Goal: Navigation & Orientation: Find specific page/section

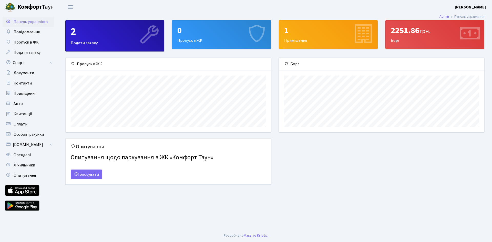
scroll to position [74, 205]
click at [475, 7] on b "[PERSON_NAME]" at bounding box center [470, 7] width 31 height 6
click at [455, 15] on link "Мій обліковий запис" at bounding box center [460, 16] width 51 height 8
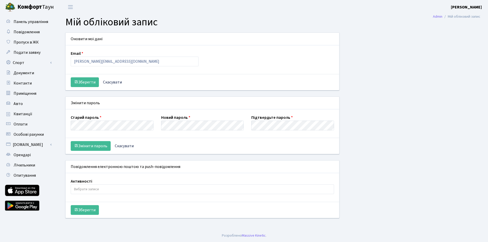
select select
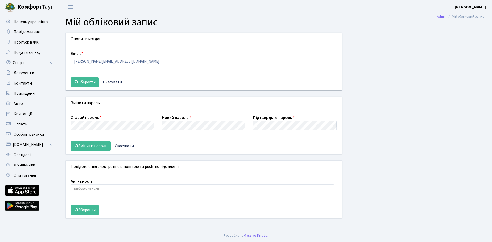
click at [412, 143] on div "Оновити мої дані Email starikov@inprimex.com Зберегти Скасувати Змінити пароль …" at bounding box center [275, 129] width 427 height 192
drag, startPoint x: 125, startPoint y: 60, endPoint x: 59, endPoint y: 62, distance: 65.9
click at [59, 62] on div "Оновити мої дані Email starikov@inprimex.com Зберегти Скасувати Змінити пароль …" at bounding box center [275, 129] width 434 height 192
click at [413, 134] on div "Оновити мої дані Email starikov@inprimex.com Зберегти Скасувати Змінити пароль …" at bounding box center [275, 129] width 427 height 192
click at [91, 145] on button "Змінити пароль" at bounding box center [91, 146] width 40 height 10
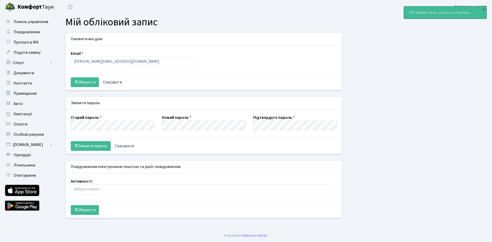
select select
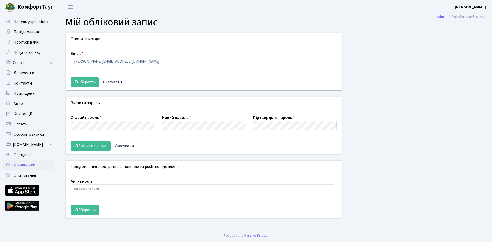
click at [25, 164] on span "Лічильники" at bounding box center [25, 166] width 22 height 6
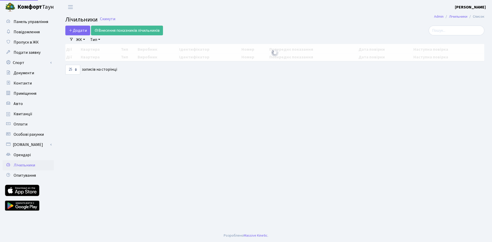
select select "25"
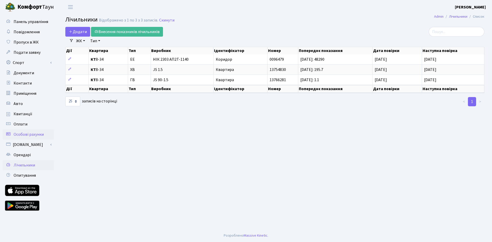
click at [24, 134] on span "Особові рахунки" at bounding box center [29, 135] width 30 height 6
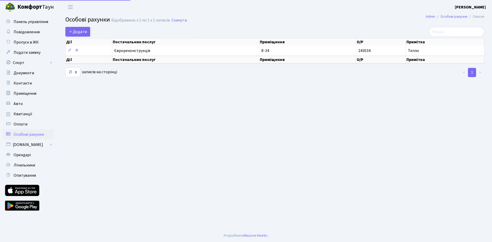
select select "25"
click at [22, 116] on span "Квитанції" at bounding box center [23, 114] width 19 height 6
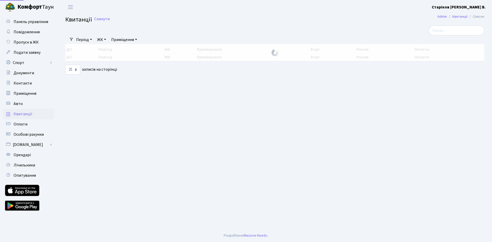
select select "25"
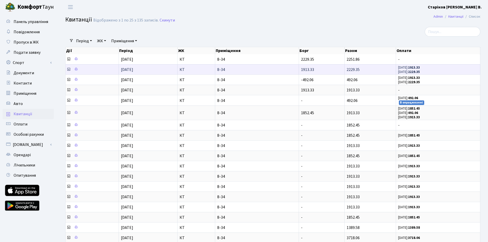
click at [68, 70] on icon at bounding box center [69, 69] width 4 height 4
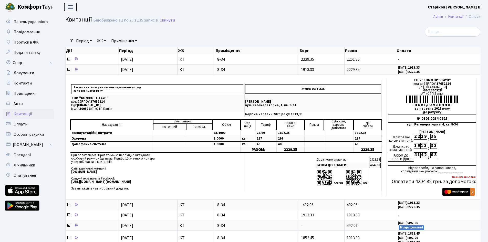
click at [73, 9] on span "Переключити навігацію" at bounding box center [71, 7] width 8 height 6
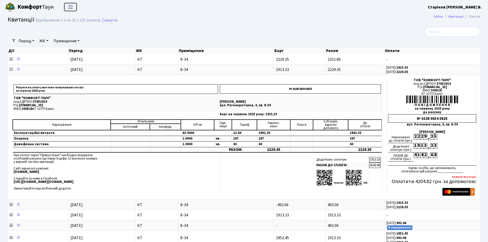
click at [70, 7] on span "Переключити навігацію" at bounding box center [71, 7] width 8 height 6
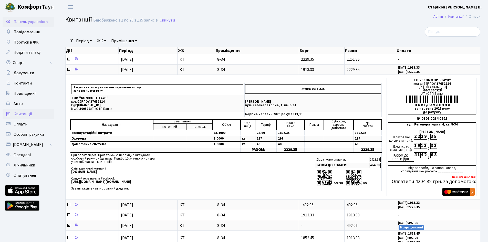
click at [40, 23] on span "Панель управління" at bounding box center [31, 22] width 35 height 6
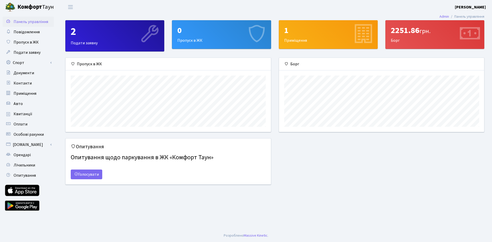
scroll to position [74, 205]
click at [89, 174] on link "Голосувати" at bounding box center [87, 175] width 32 height 10
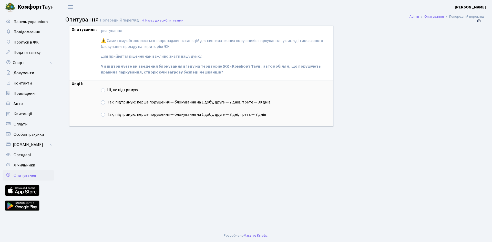
scroll to position [49, 0]
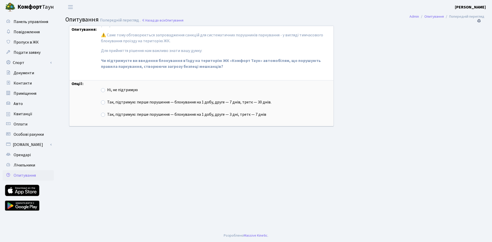
click at [107, 104] on label "Так, підтримую: перше порушення — блокування на 1 добу, друге — 7 днів, третє —…" at bounding box center [189, 102] width 164 height 6
click at [107, 103] on input "Так, підтримую: перше порушення — блокування на 1 добу, друге — 7 днів, третє —…" at bounding box center [108, 100] width 3 height 3
radio input "true"
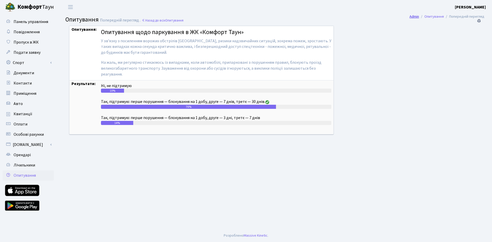
click at [412, 16] on link "Admin" at bounding box center [414, 16] width 9 height 5
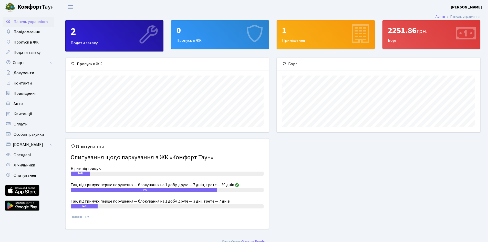
scroll to position [74, 203]
click at [26, 52] on span "Подати заявку" at bounding box center [27, 53] width 27 height 6
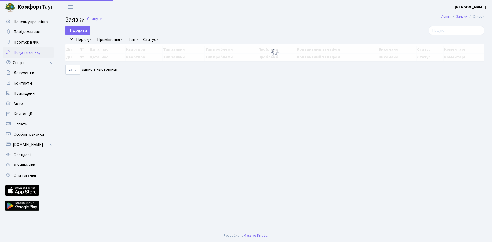
select select "25"
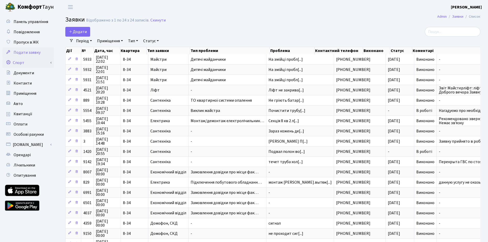
click at [22, 62] on link "Спорт" at bounding box center [28, 63] width 51 height 10
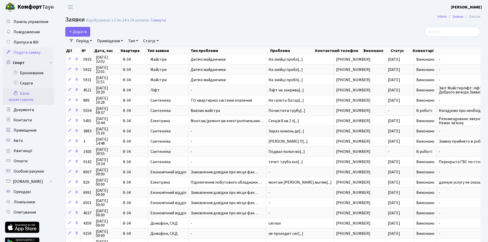
click at [36, 99] on link "Бани користувачів" at bounding box center [28, 96] width 51 height 16
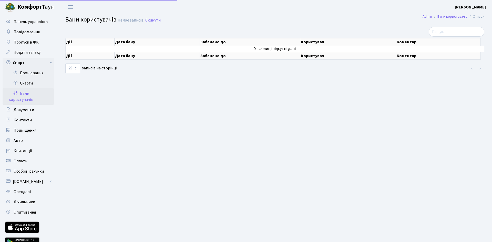
select select "25"
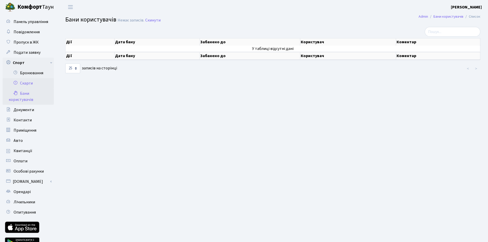
click at [35, 82] on link "Скарги" at bounding box center [28, 83] width 51 height 10
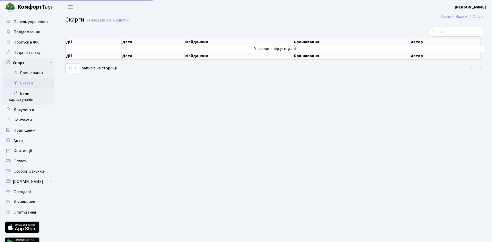
select select "25"
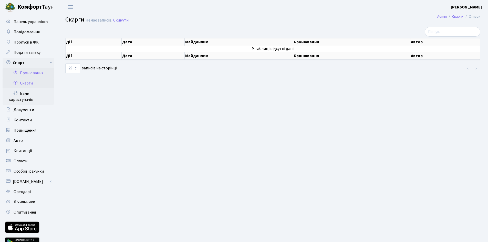
click at [33, 73] on link "Бронювання" at bounding box center [28, 73] width 51 height 10
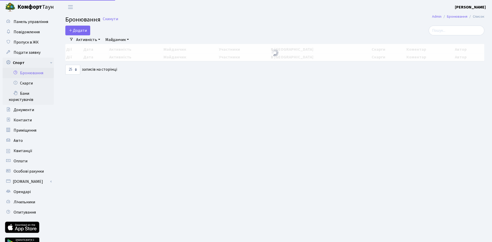
select select "25"
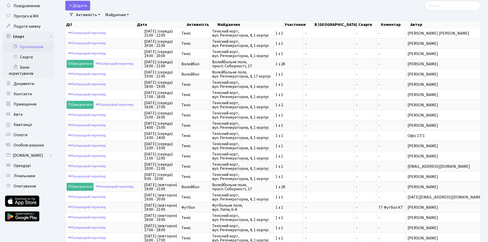
scroll to position [16, 0]
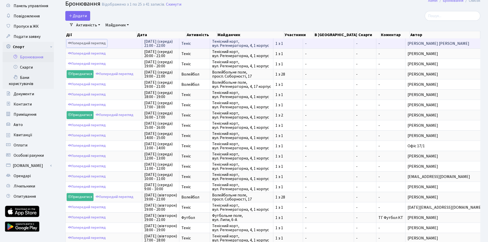
click at [90, 42] on link "Попередній перегляд" at bounding box center [87, 43] width 40 height 8
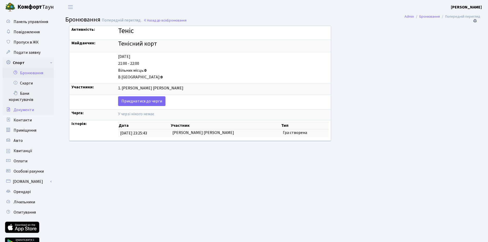
click at [17, 112] on span "Документи" at bounding box center [24, 110] width 21 height 6
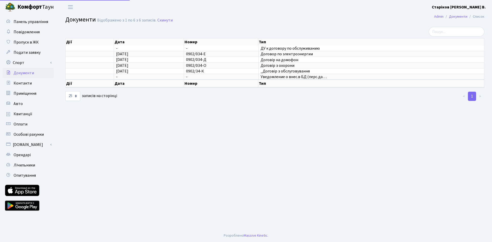
select select "25"
click at [26, 92] on span "Приміщення" at bounding box center [25, 94] width 23 height 6
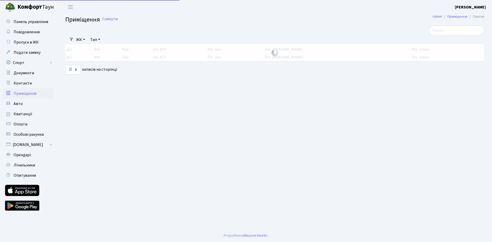
select select "25"
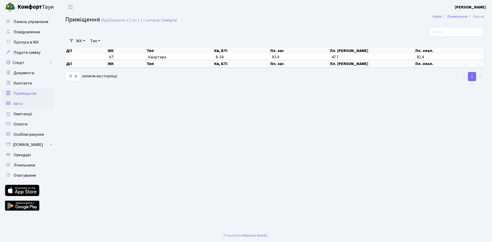
click at [19, 104] on span "Авто" at bounding box center [18, 104] width 9 height 6
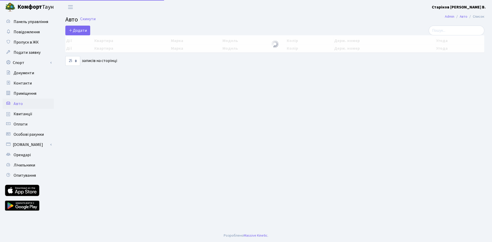
select select "25"
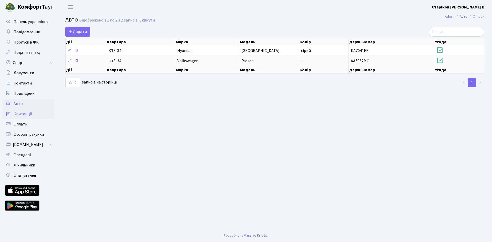
click at [25, 113] on span "Квитанції" at bounding box center [23, 114] width 19 height 6
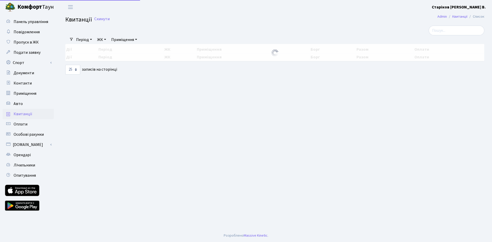
select select "25"
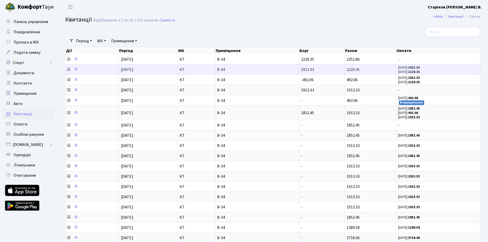
click at [68, 70] on icon at bounding box center [69, 69] width 4 height 4
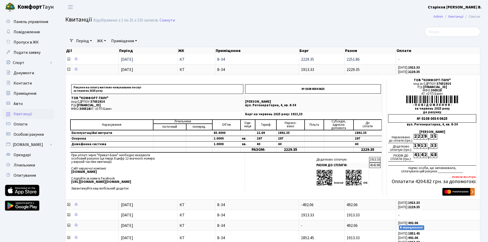
click at [68, 58] on icon at bounding box center [69, 59] width 4 height 4
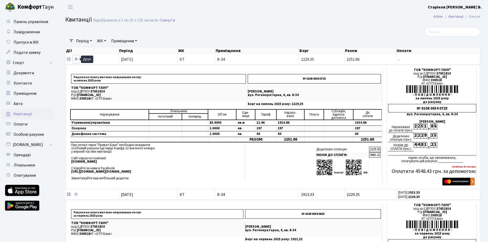
click at [76, 59] on icon at bounding box center [76, 59] width 4 height 4
